Goal: Task Accomplishment & Management: Manage account settings

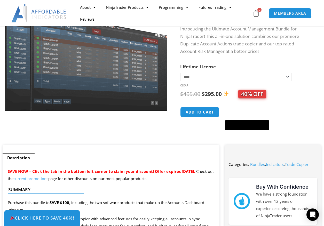
scroll to position [76, 0]
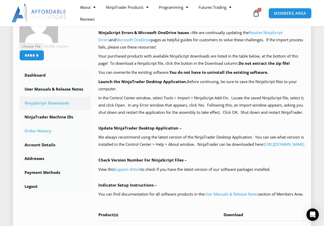
scroll to position [105, 0]
click at [58, 87] on link "User Manuals & Release Notes" at bounding box center [54, 88] width 71 height 13
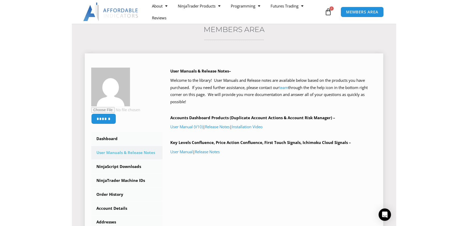
scroll to position [41, 0]
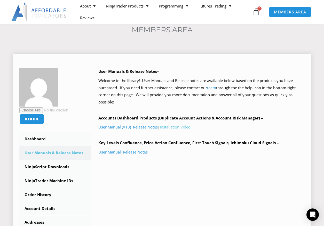
click at [185, 128] on link "Installation Video" at bounding box center [175, 127] width 31 height 5
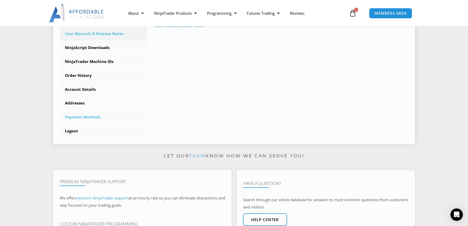
scroll to position [159, 0]
click at [106, 62] on link "NinjaTrader Machine IDs" at bounding box center [103, 61] width 87 height 13
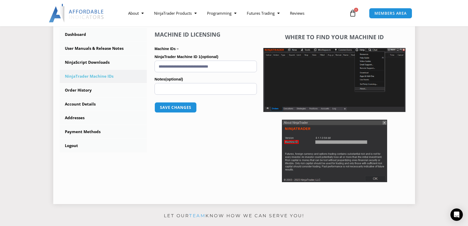
scroll to position [143, 0]
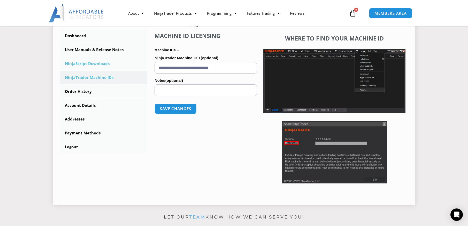
drag, startPoint x: 214, startPoint y: 70, endPoint x: 142, endPoint y: 69, distance: 71.6
click at [142, 69] on div "****** Dashboard Subscriptions User Manuals & Release Notes NinjaScript Downloa…" at bounding box center [234, 82] width 349 height 235
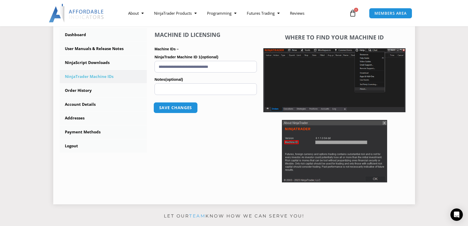
click at [182, 110] on button "Save changes" at bounding box center [176, 107] width 44 height 11
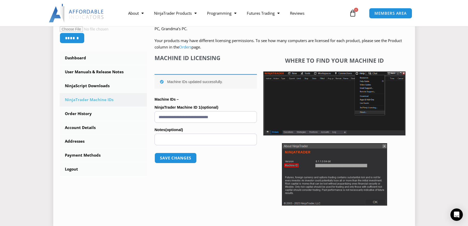
scroll to position [121, 0]
